Goal: Task Accomplishment & Management: Manage account settings

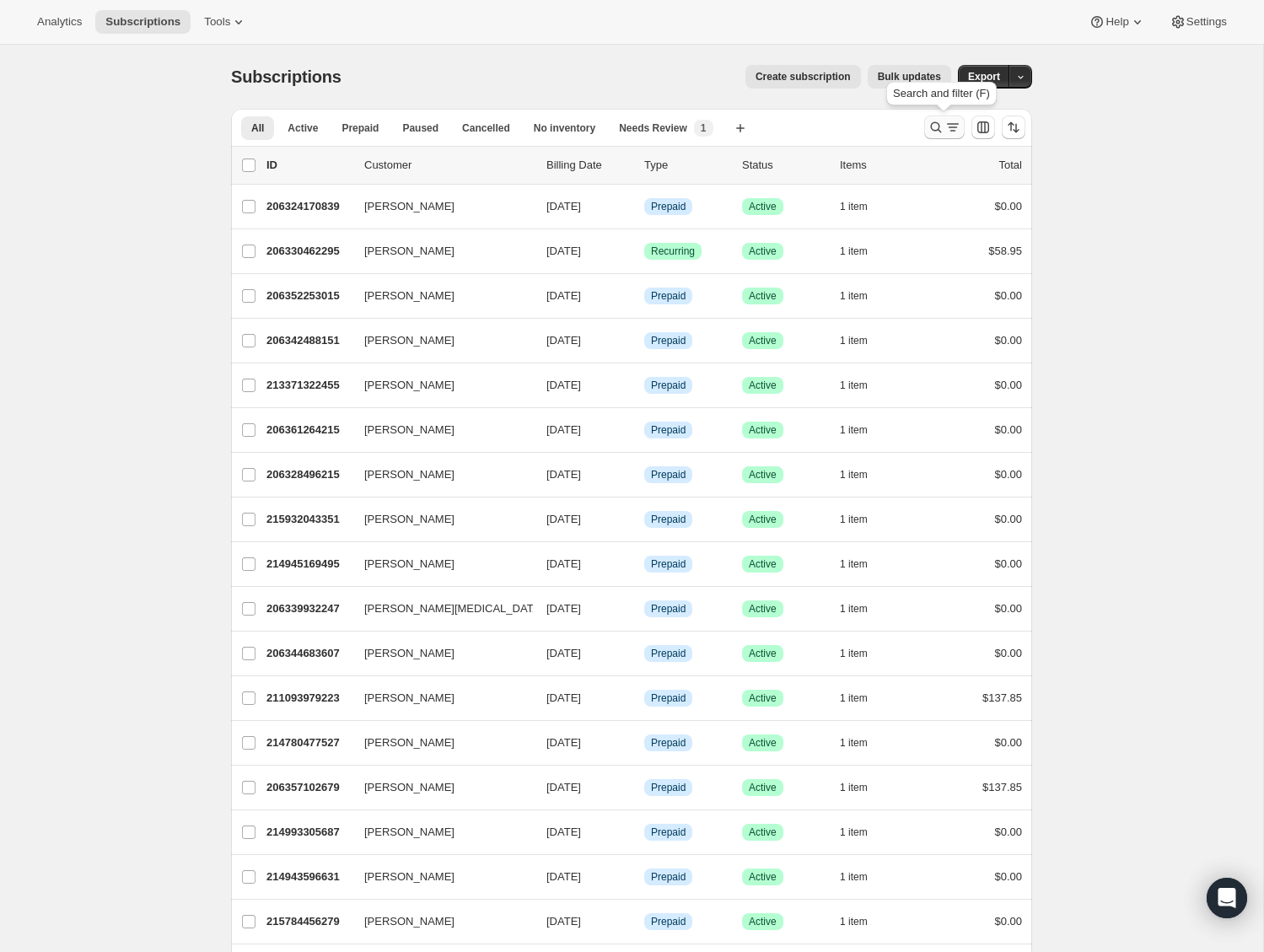
click at [929, 122] on icon "Search and filter results" at bounding box center [936, 127] width 17 height 17
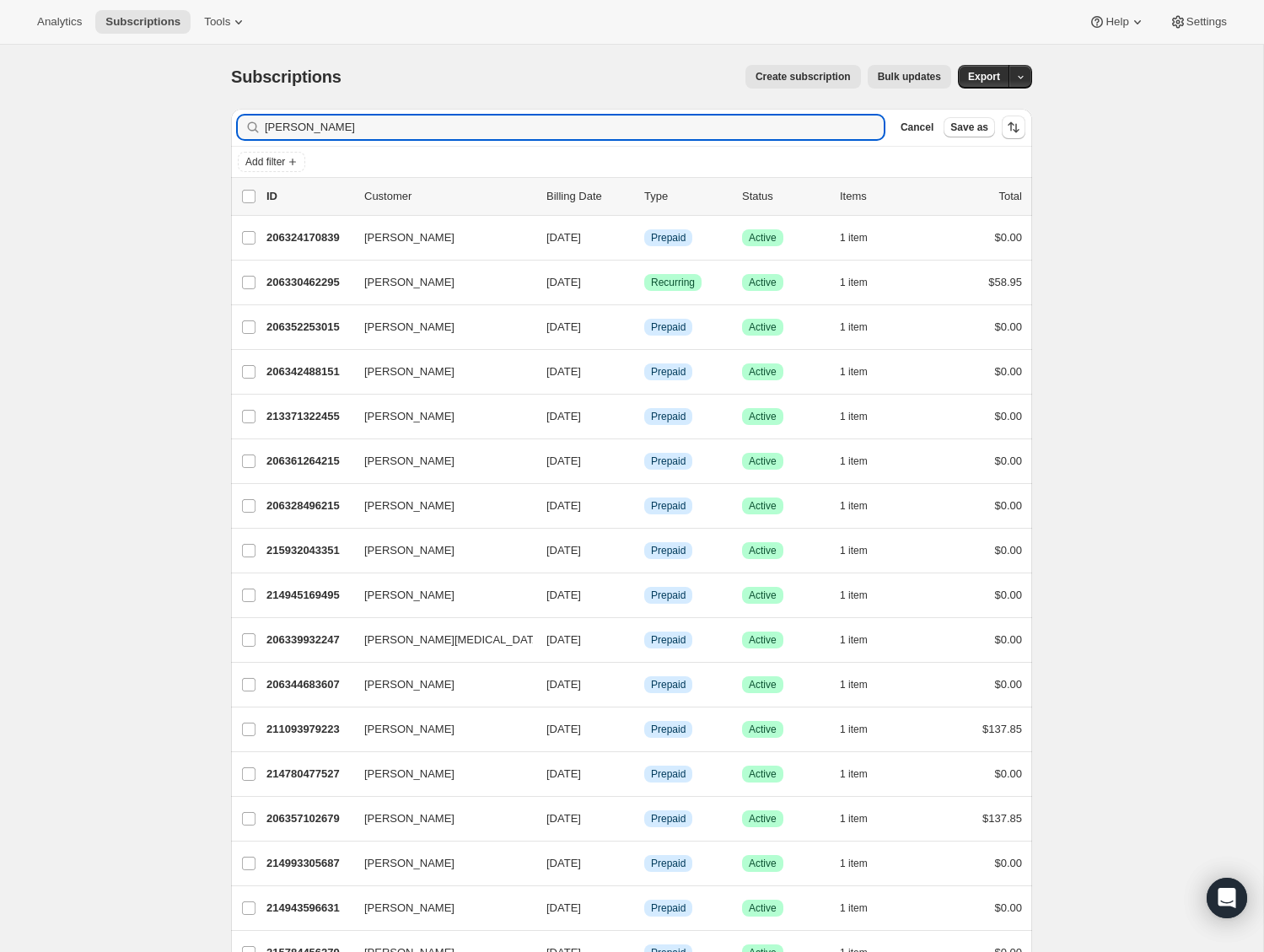
type input "[PERSON_NAME]"
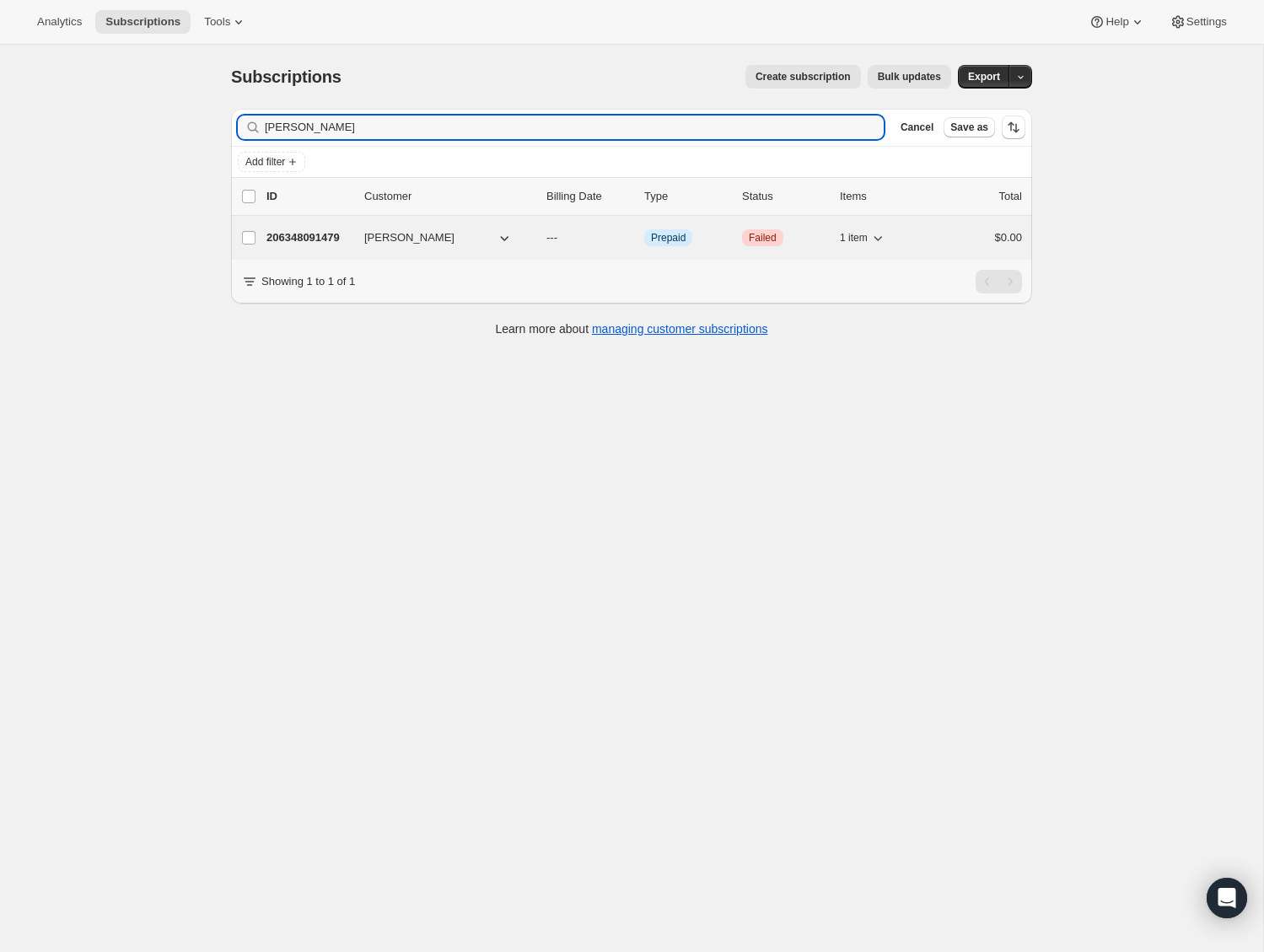
click at [296, 241] on p "206348091479" at bounding box center [308, 238] width 84 height 17
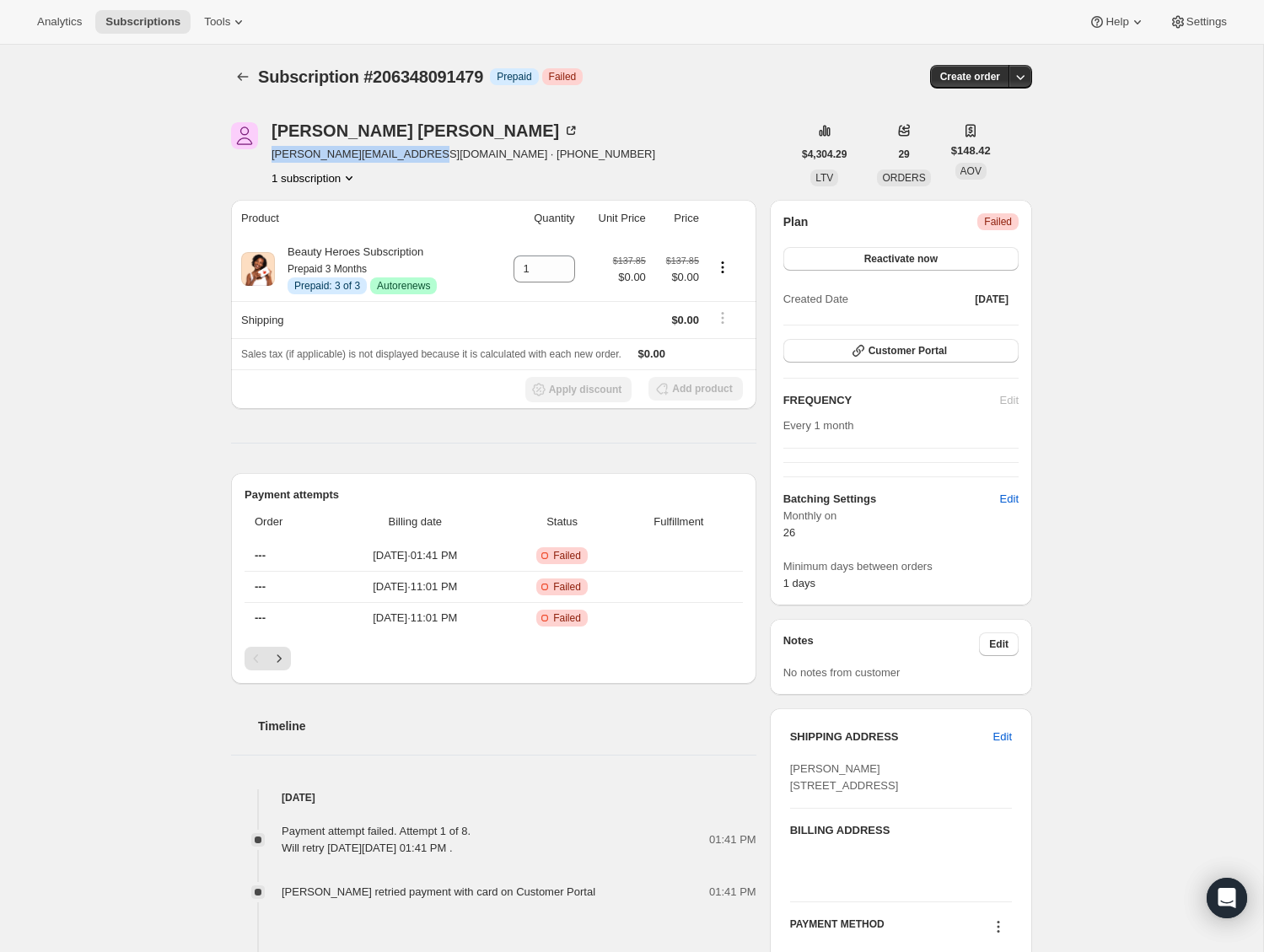
drag, startPoint x: 424, startPoint y: 158, endPoint x: 274, endPoint y: 158, distance: 150.0
click at [274, 158] on span "[PERSON_NAME][EMAIL_ADDRESS][DOMAIN_NAME] · [PHONE_NUMBER]" at bounding box center [463, 154] width 384 height 17
copy span "[PERSON_NAME][EMAIL_ADDRESS][DOMAIN_NAME]"
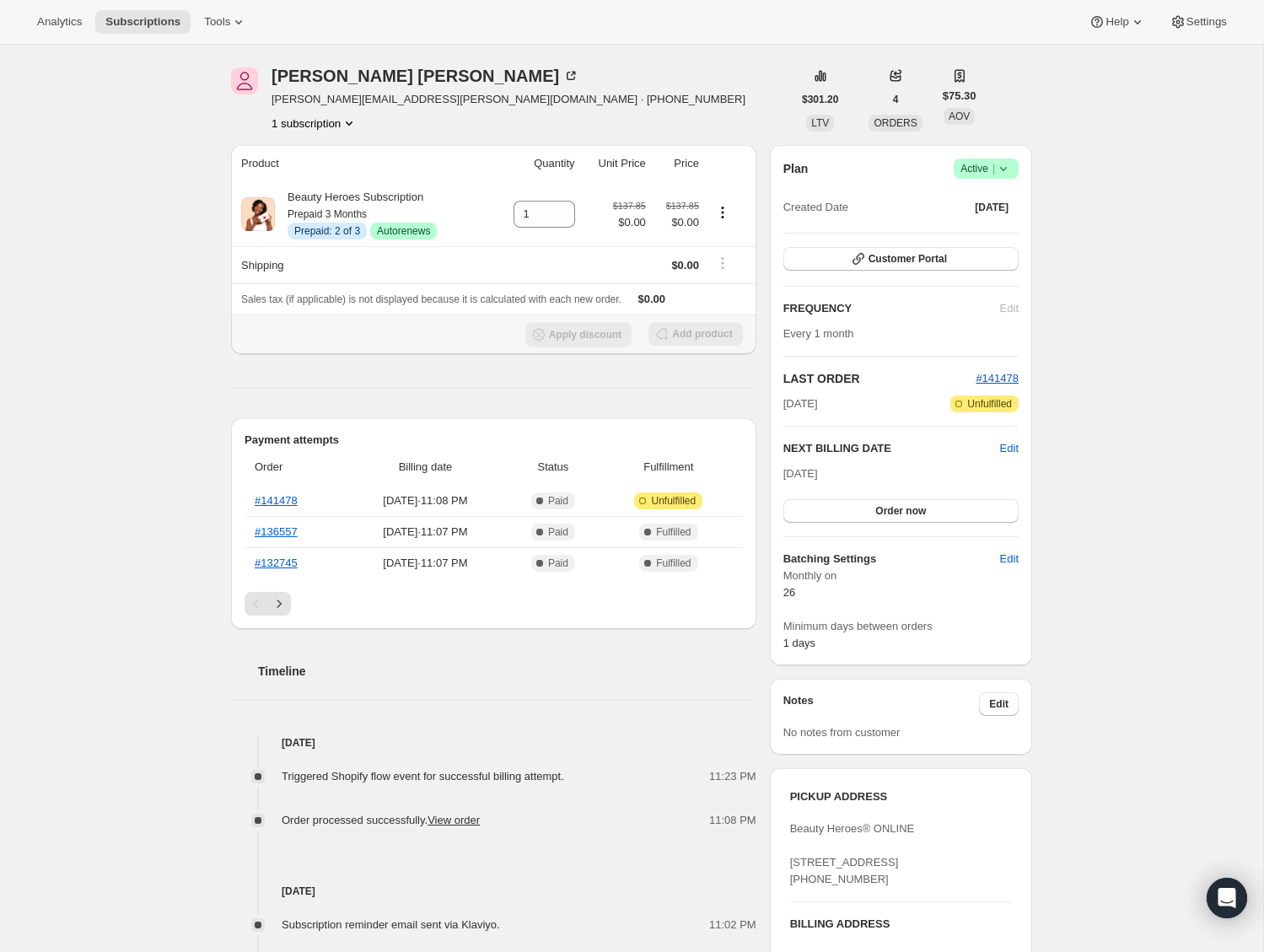
scroll to position [65, 0]
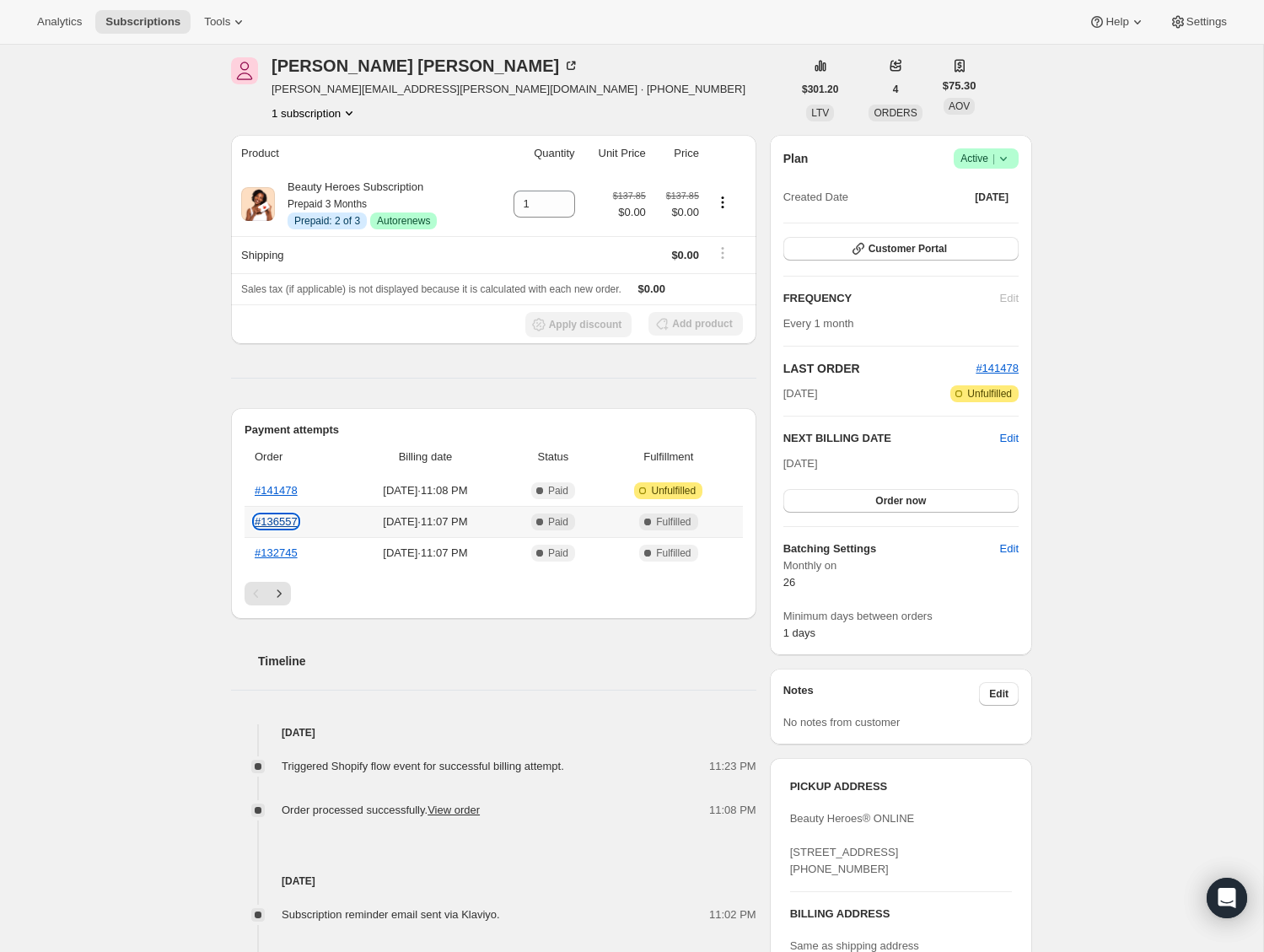
click at [269, 516] on link "#136557" at bounding box center [276, 522] width 43 height 13
click at [124, 198] on div "Subscription #209958273111. This page is ready Subscription #209958273111 Info …" at bounding box center [631, 704] width 1263 height 1448
click at [274, 490] on link "#141478" at bounding box center [276, 491] width 43 height 13
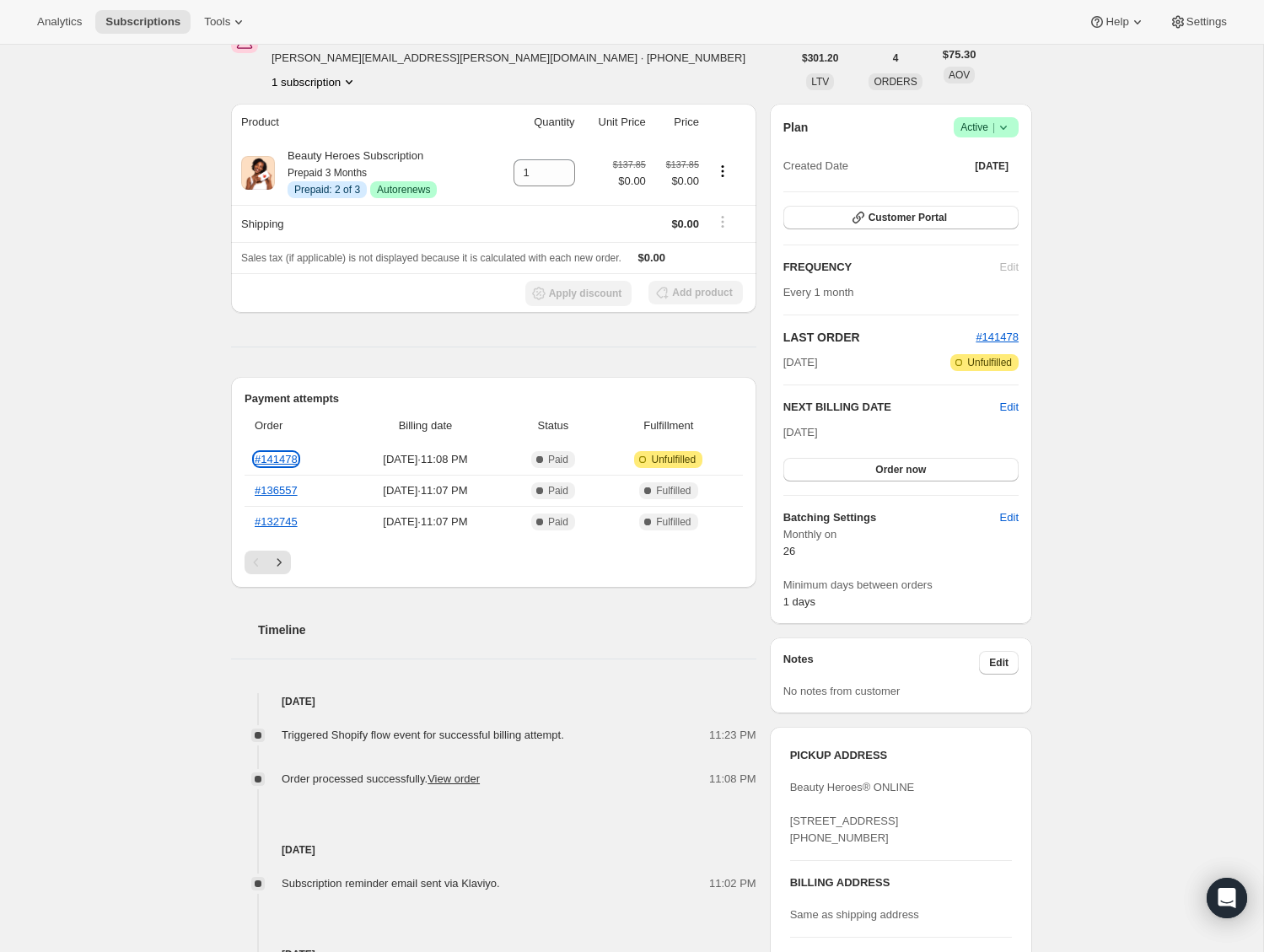
scroll to position [125, 0]
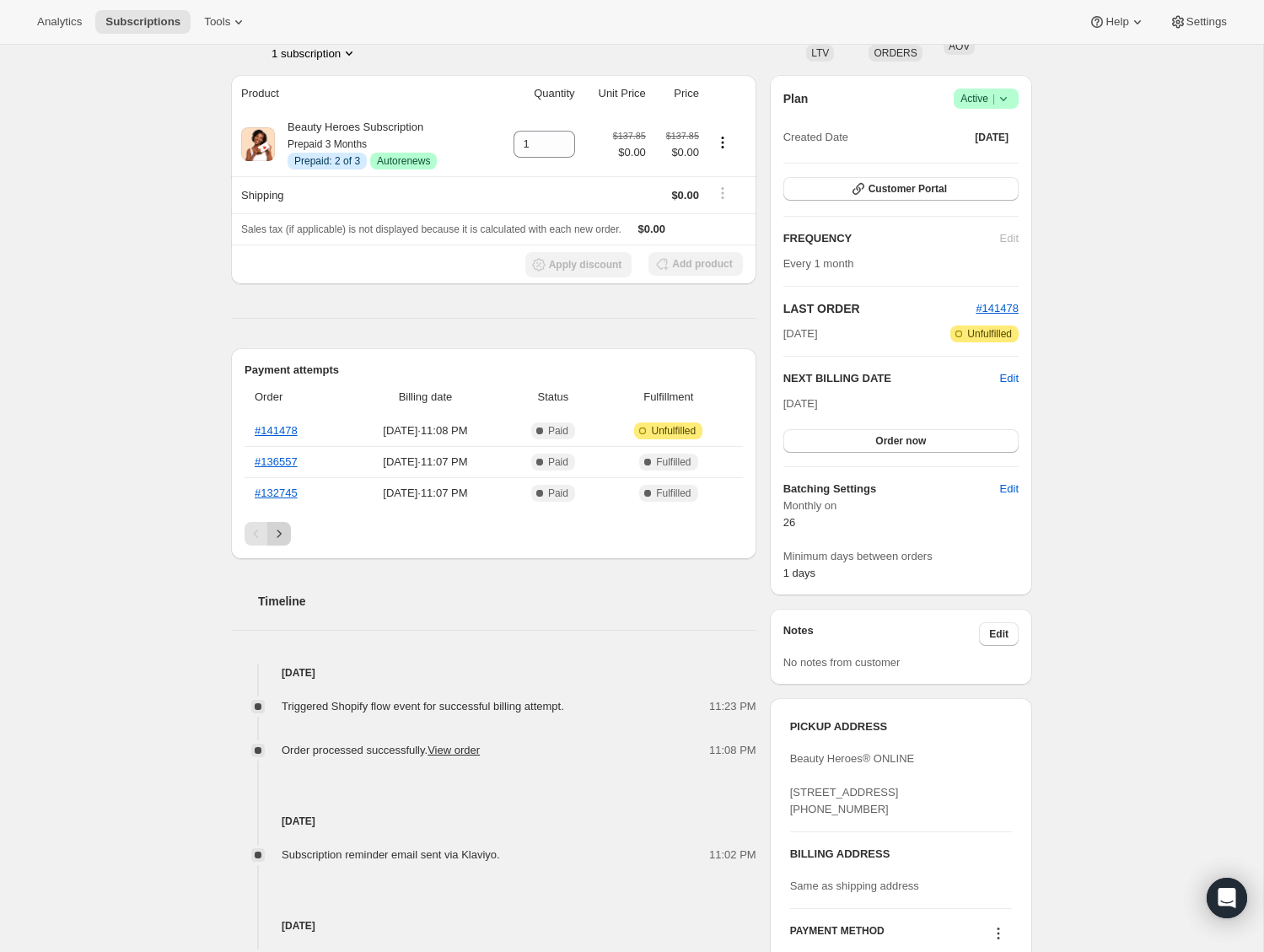
click at [280, 534] on icon "Next" at bounding box center [279, 534] width 17 height 17
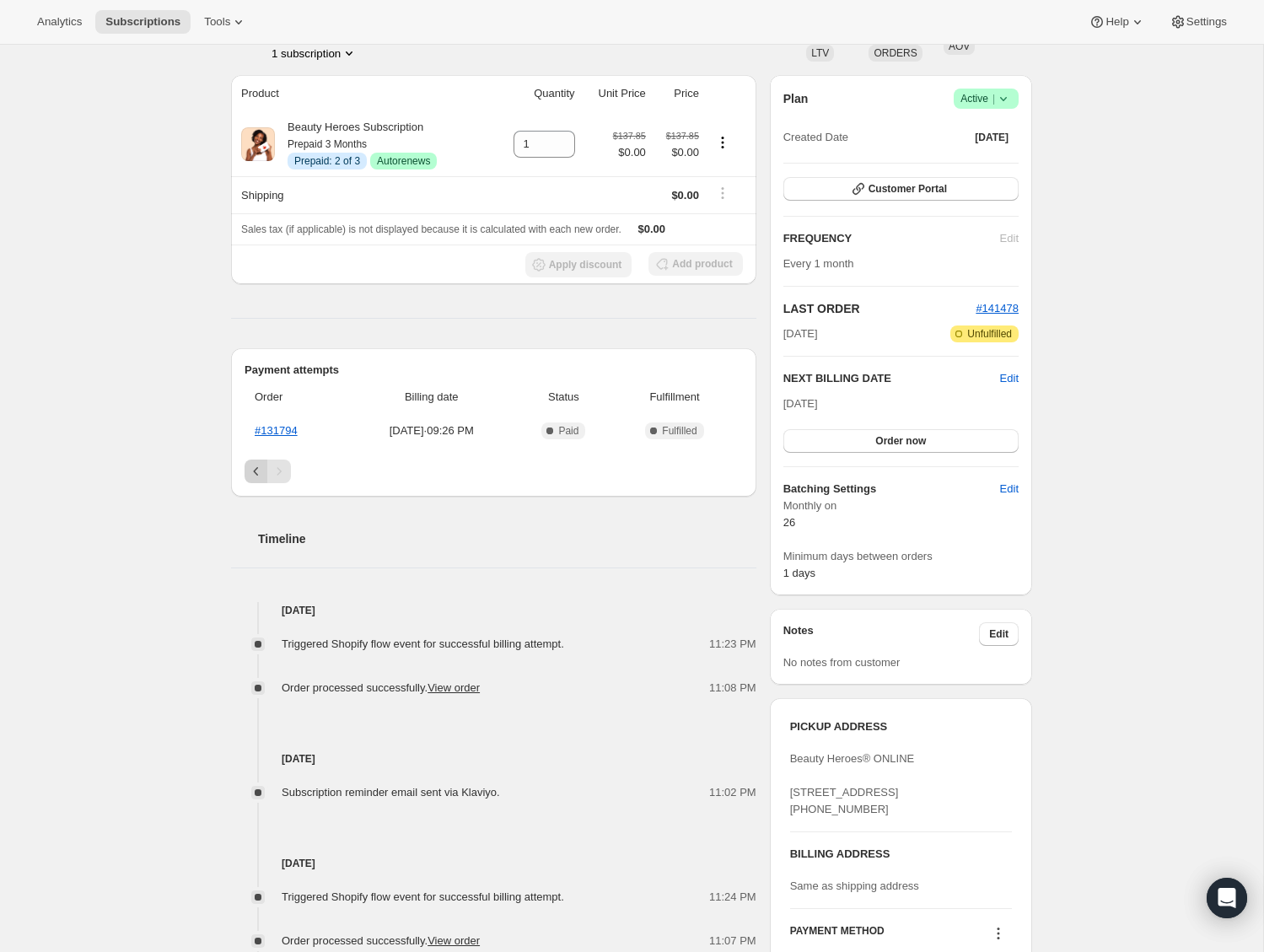
click at [256, 467] on icon "Previous" at bounding box center [256, 471] width 17 height 17
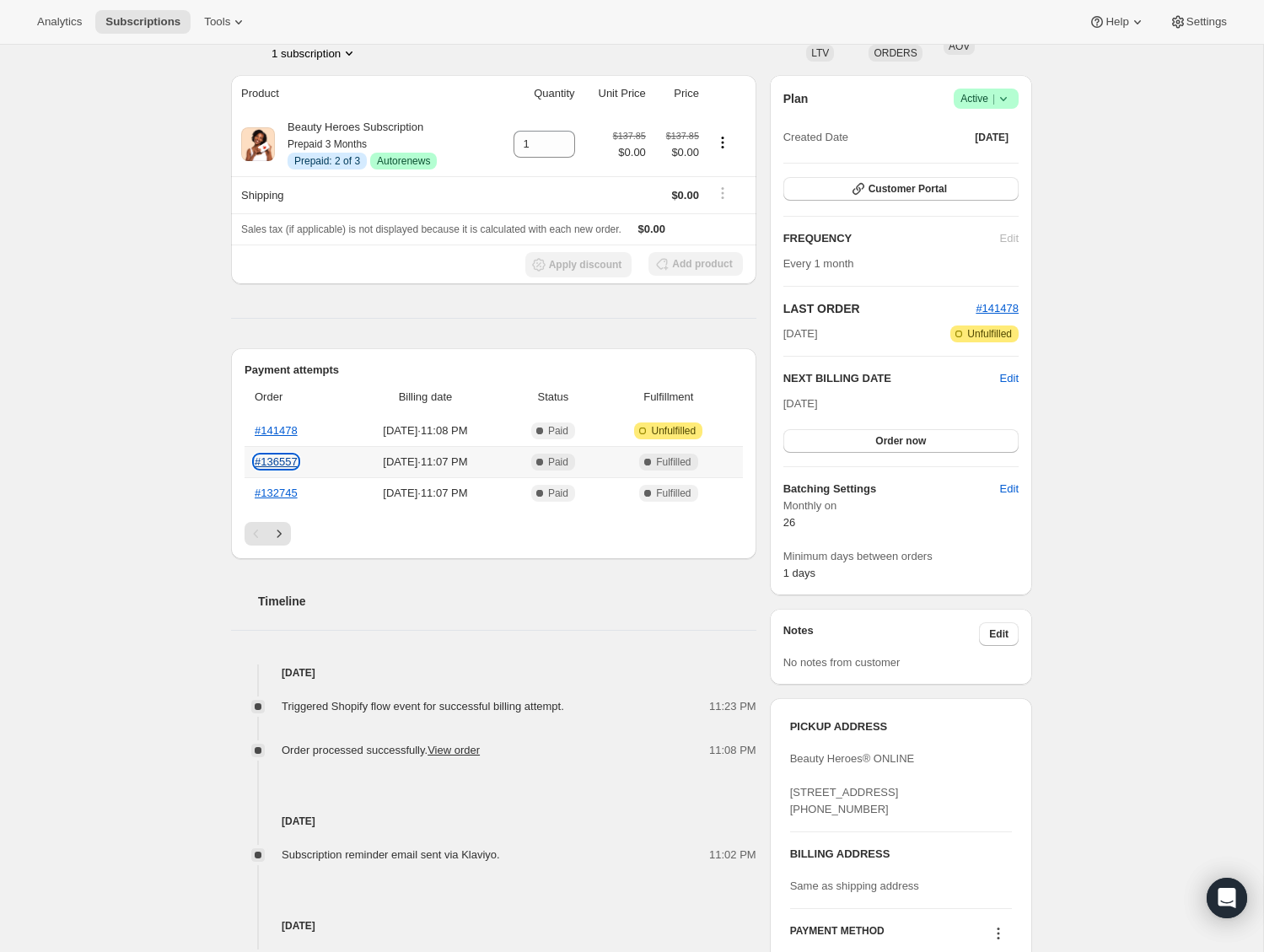
click at [272, 462] on link "#136557" at bounding box center [276, 462] width 43 height 13
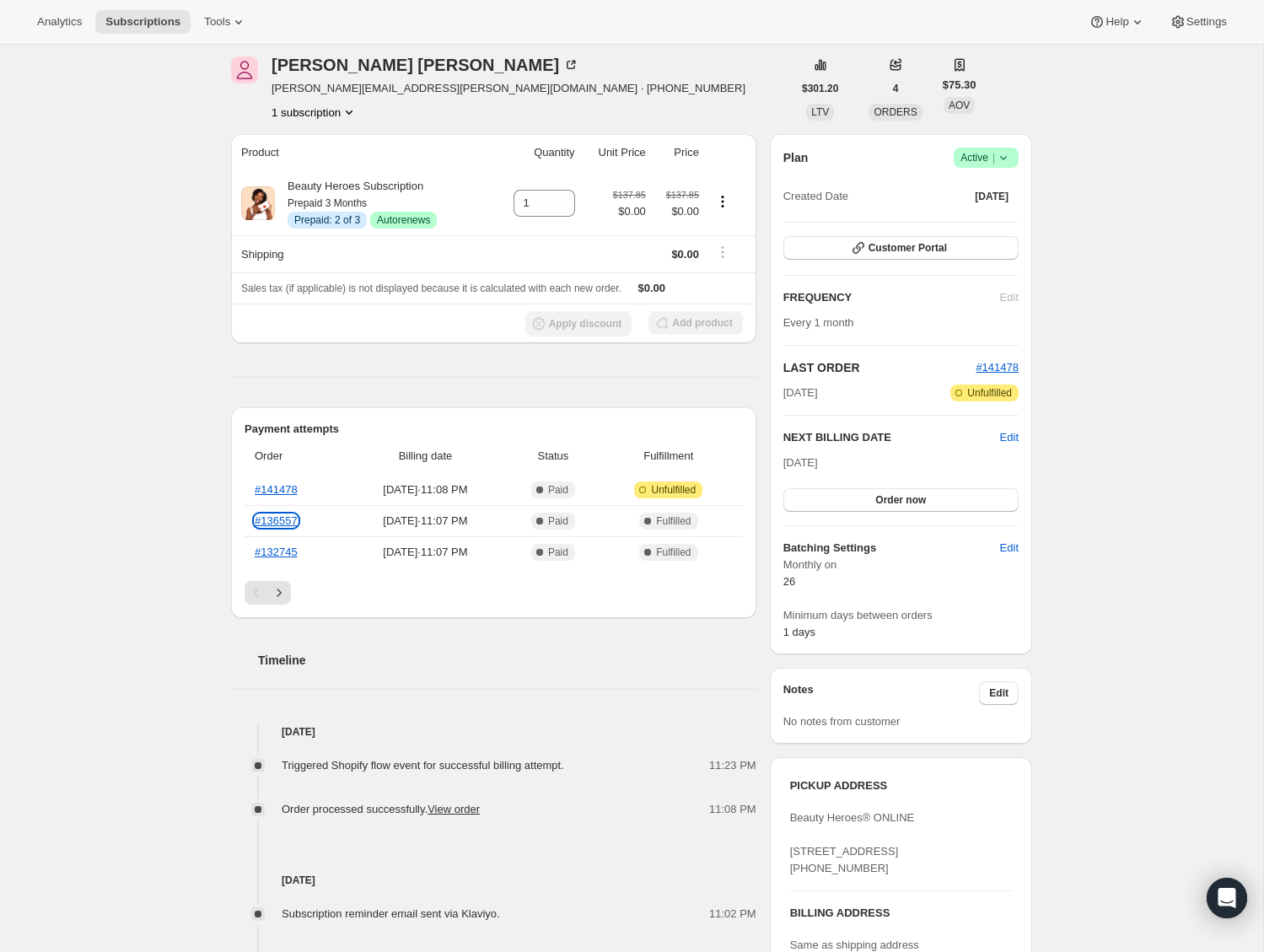
scroll to position [61, 0]
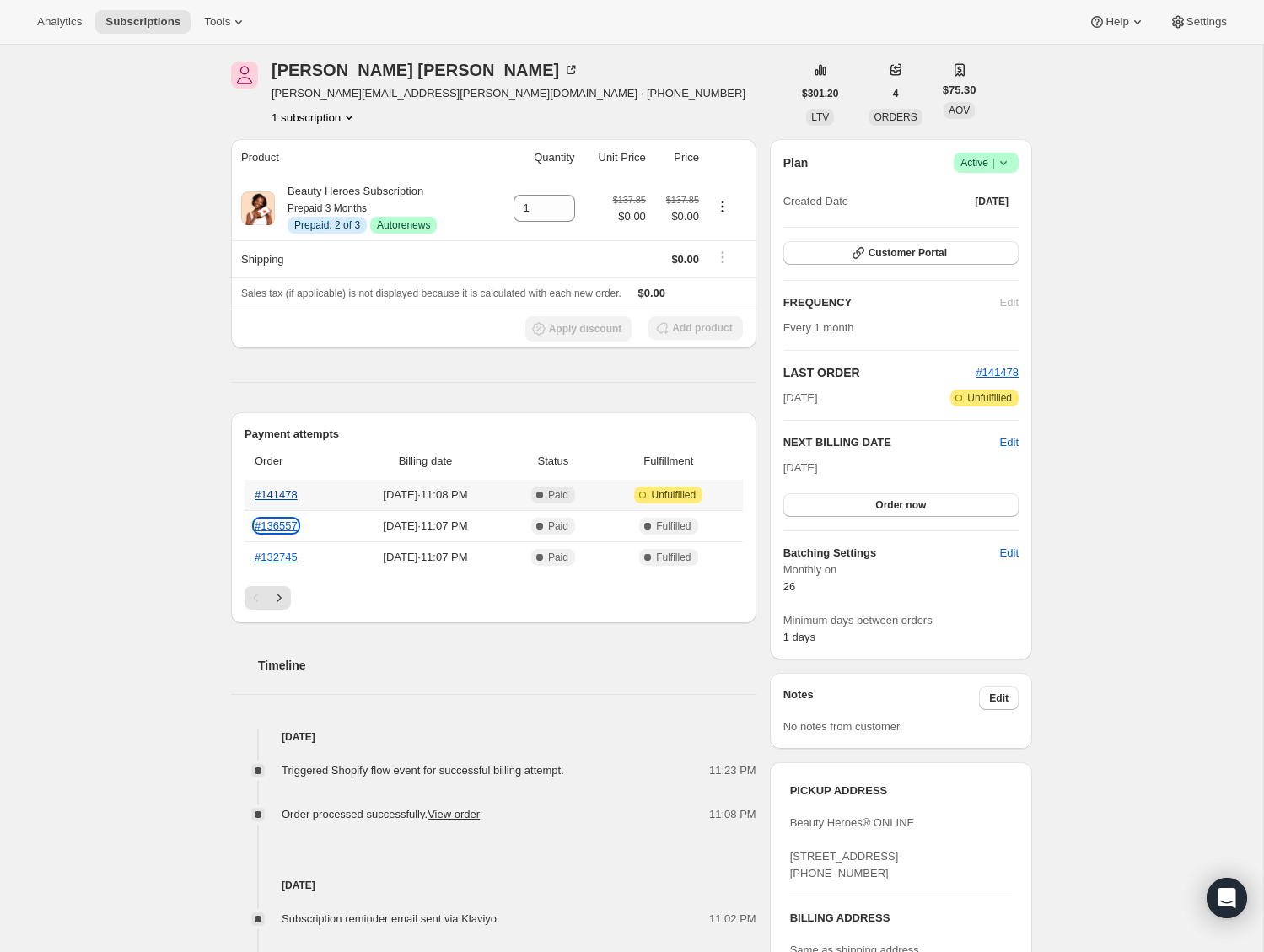
click at [274, 496] on link "#141478" at bounding box center [276, 494] width 43 height 13
